Goal: Information Seeking & Learning: Find specific page/section

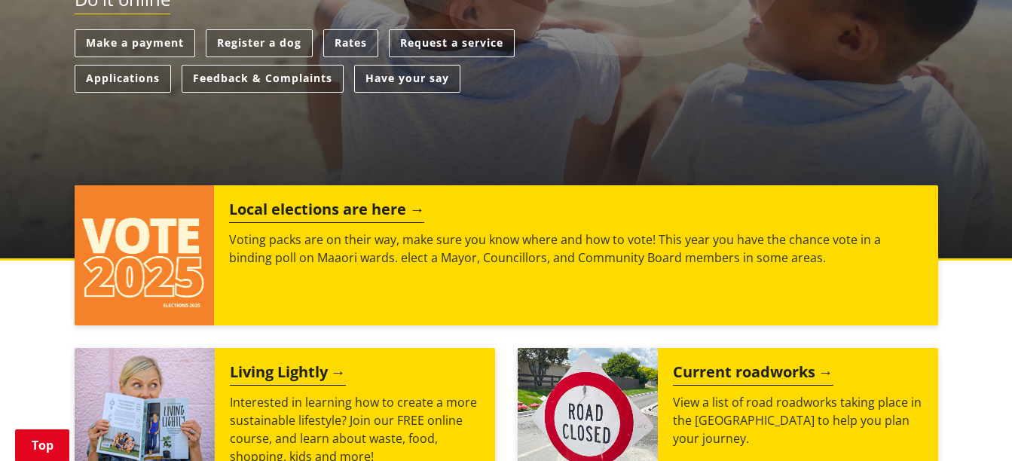
scroll to position [543, 0]
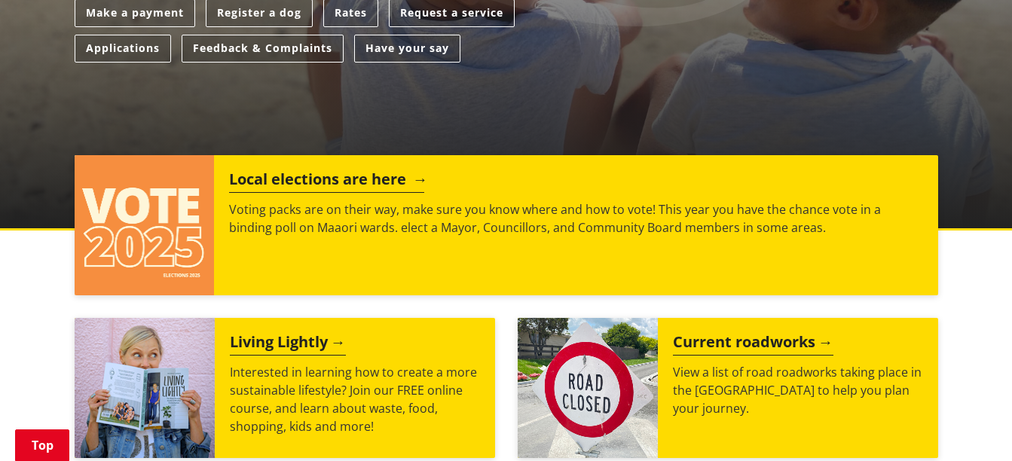
click at [194, 158] on img at bounding box center [145, 225] width 140 height 140
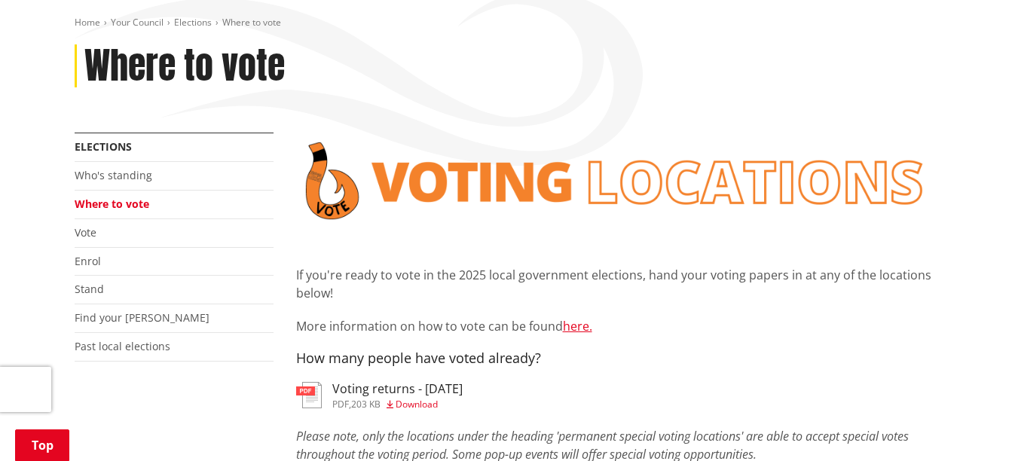
scroll to position [271, 0]
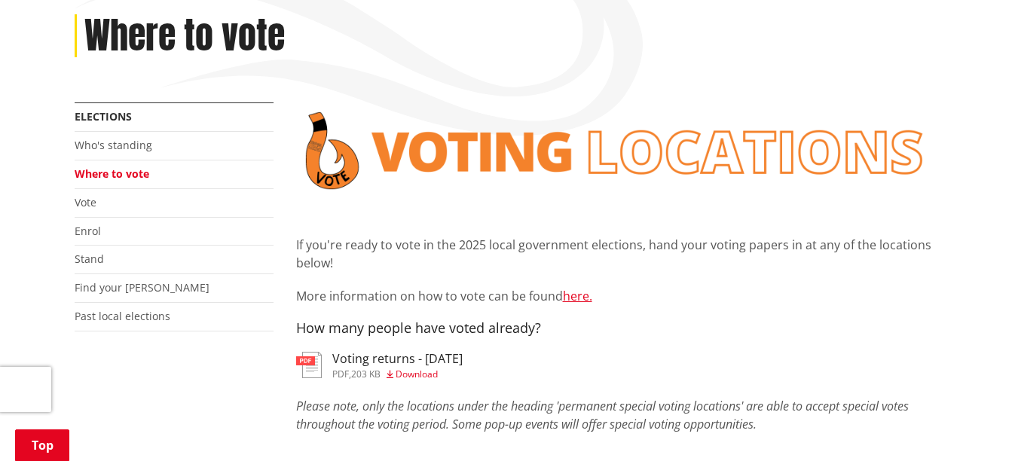
click at [372, 352] on h3 "Voting returns - [DATE]" at bounding box center [397, 359] width 130 height 14
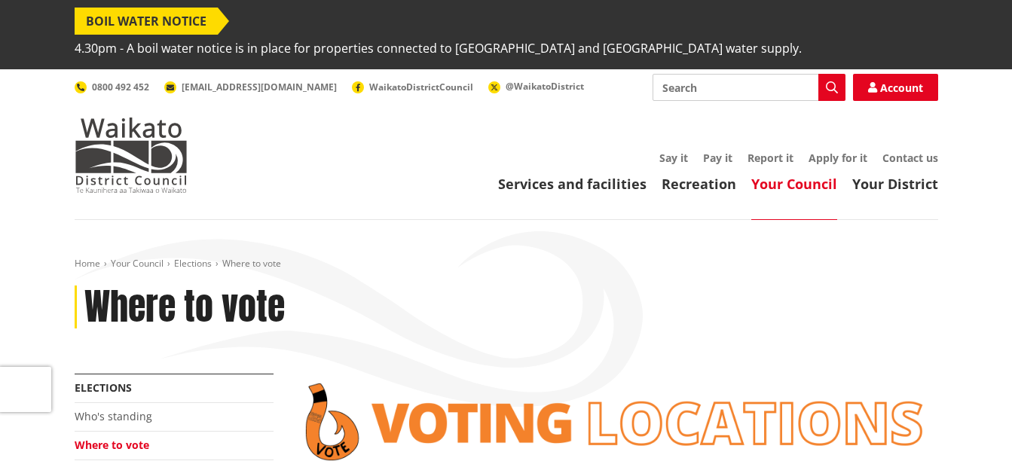
scroll to position [271, 0]
